Goal: Task Accomplishment & Management: Manage account settings

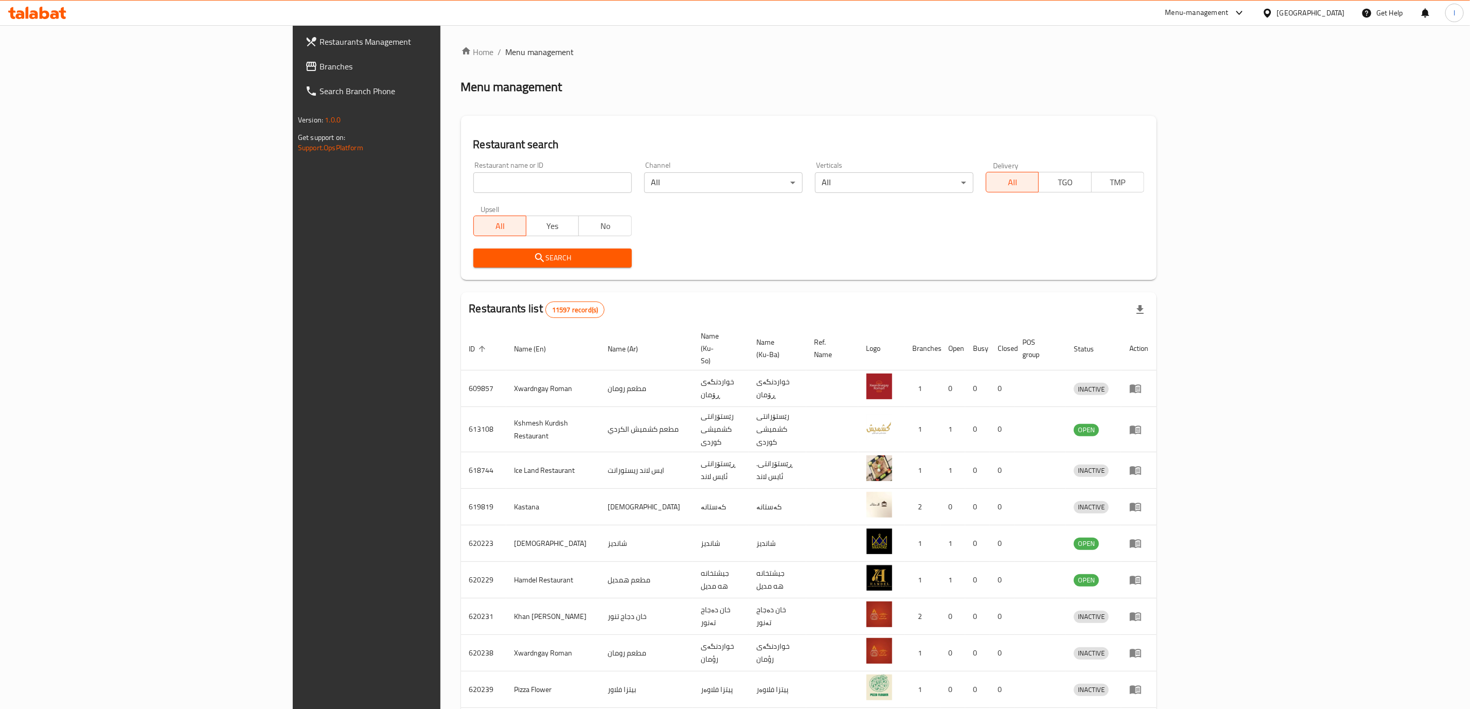
click at [485, 175] on input "search" at bounding box center [552, 182] width 158 height 21
paste input "Mashwiat Al Hawraa"
type input "Mashwiat Al Hawraa"
click at [467, 246] on div "Restaurant name or ID Mashwiat Al Hawraa Restaurant name or ID Channel All ​ Ve…" at bounding box center [808, 214] width 683 height 118
click at [482, 252] on span "Search" at bounding box center [553, 258] width 142 height 13
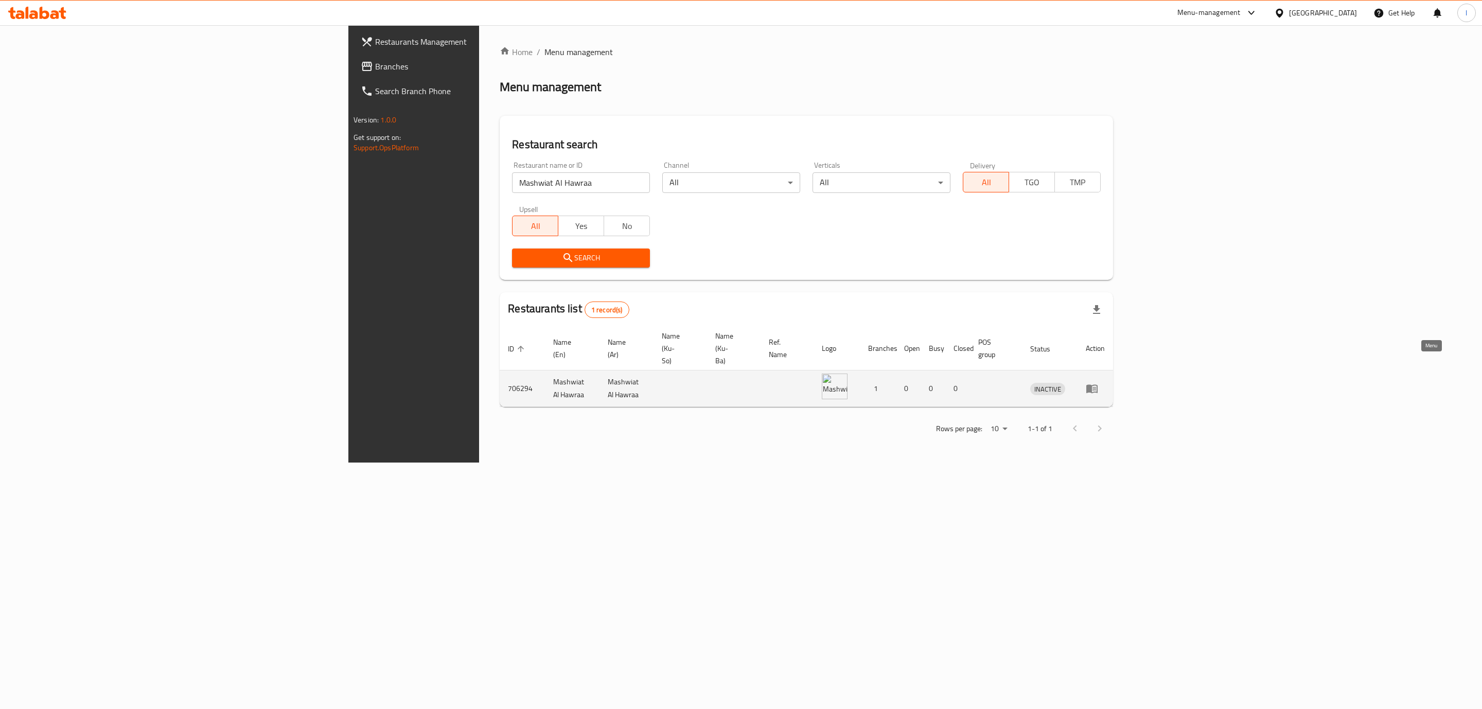
click at [1098, 382] on icon "enhanced table" at bounding box center [1092, 388] width 12 height 12
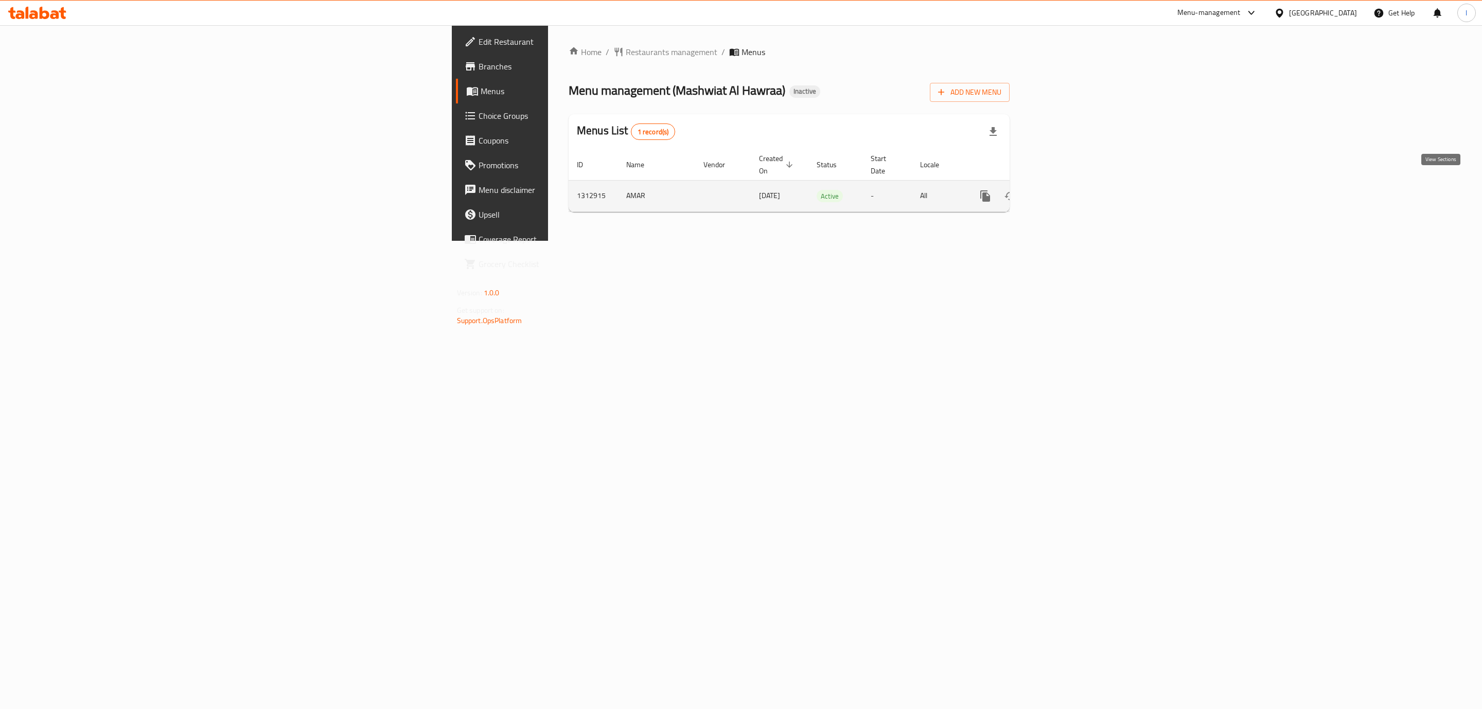
click at [1065, 190] on icon "enhanced table" at bounding box center [1059, 196] width 12 height 12
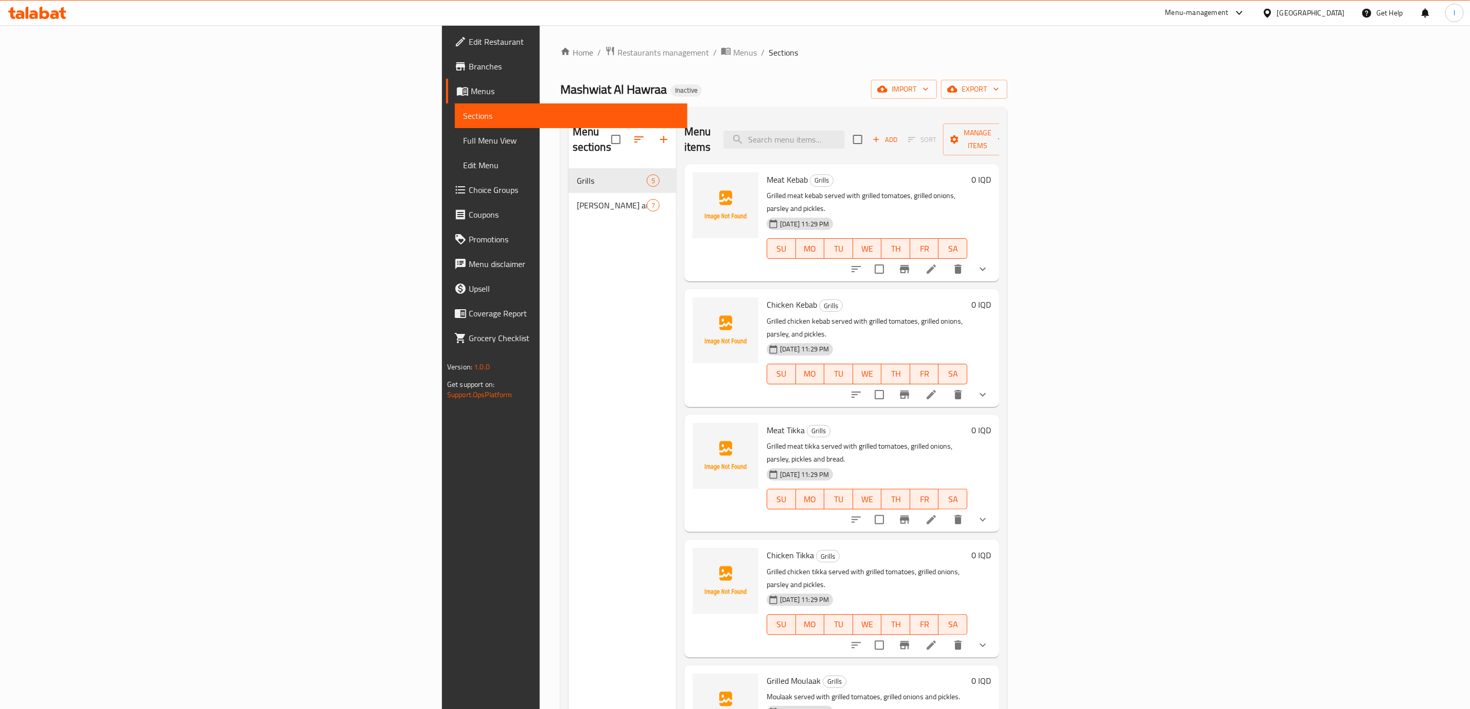
click at [846, 369] on div "Menu items Add Sort Manage items Meat Kebab Grills Grilled meat kebab served wi…" at bounding box center [837, 469] width 323 height 709
click at [35, 19] on icon at bounding box center [33, 14] width 9 height 9
